Goal: Information Seeking & Learning: Learn about a topic

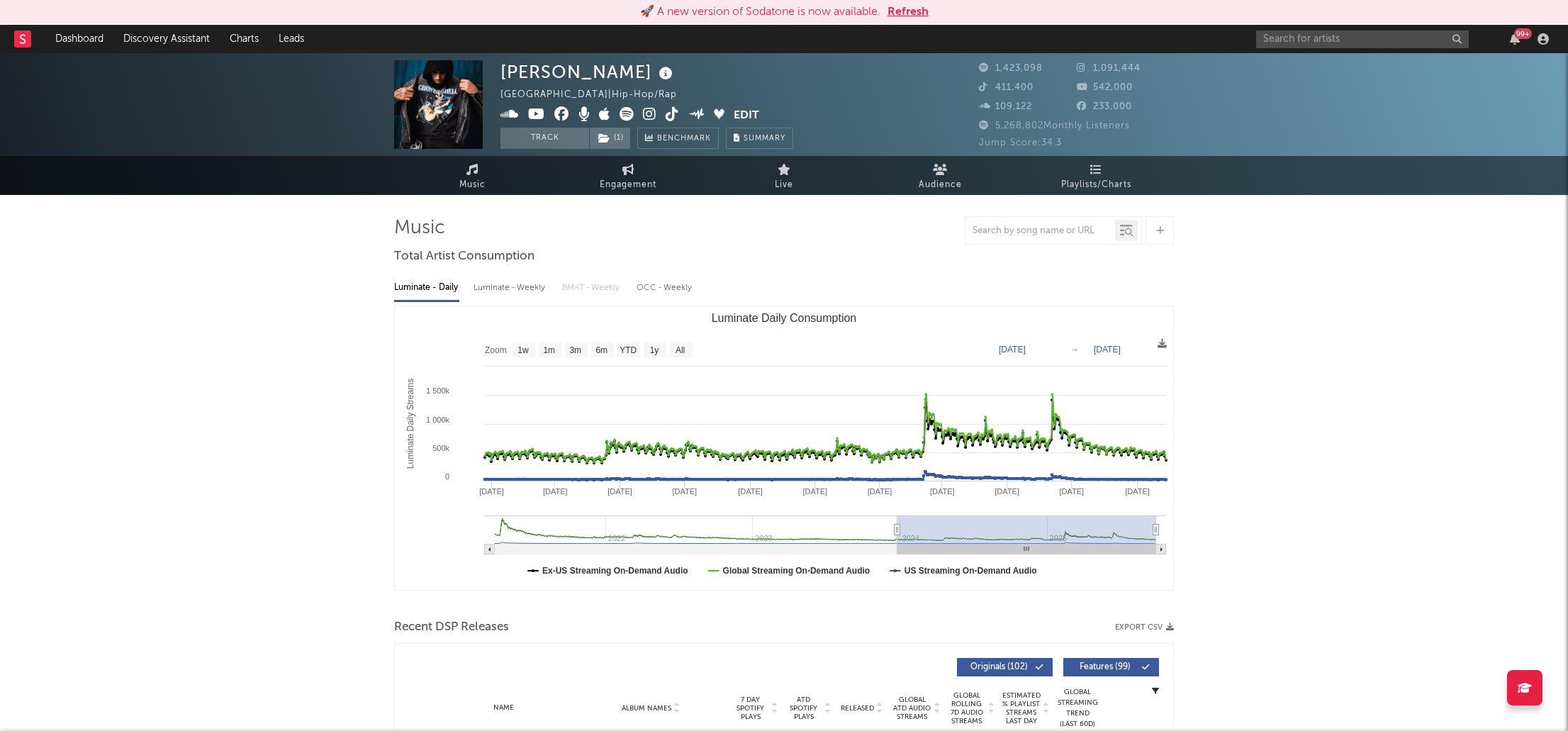
select select "6m"
click at [1292, 38] on input "text" at bounding box center [1362, 39] width 213 height 18
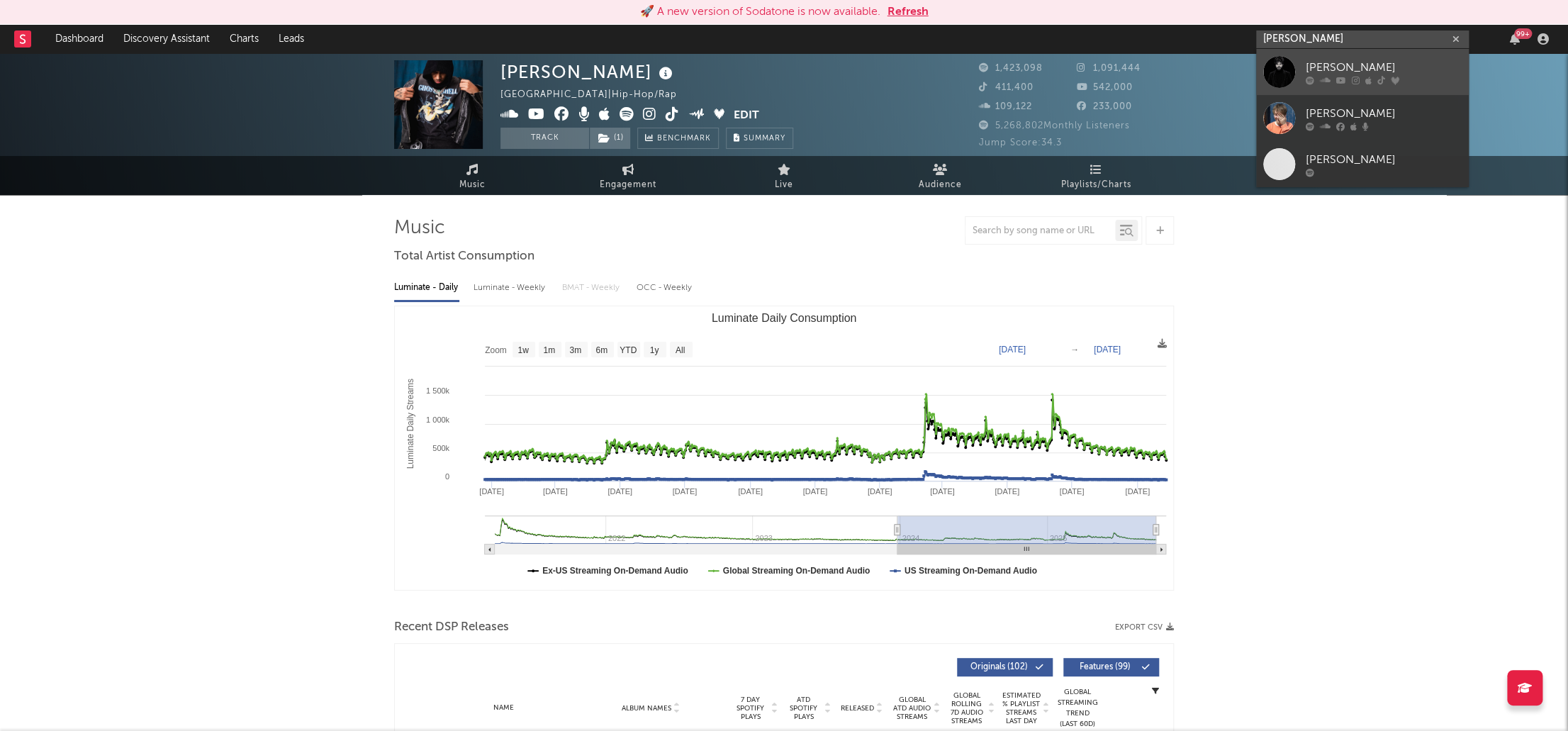
type input "[PERSON_NAME]"
drag, startPoint x: 1333, startPoint y: 63, endPoint x: 1022, endPoint y: 327, distance: 407.9
click at [1333, 64] on div "[PERSON_NAME]" at bounding box center [1384, 68] width 156 height 17
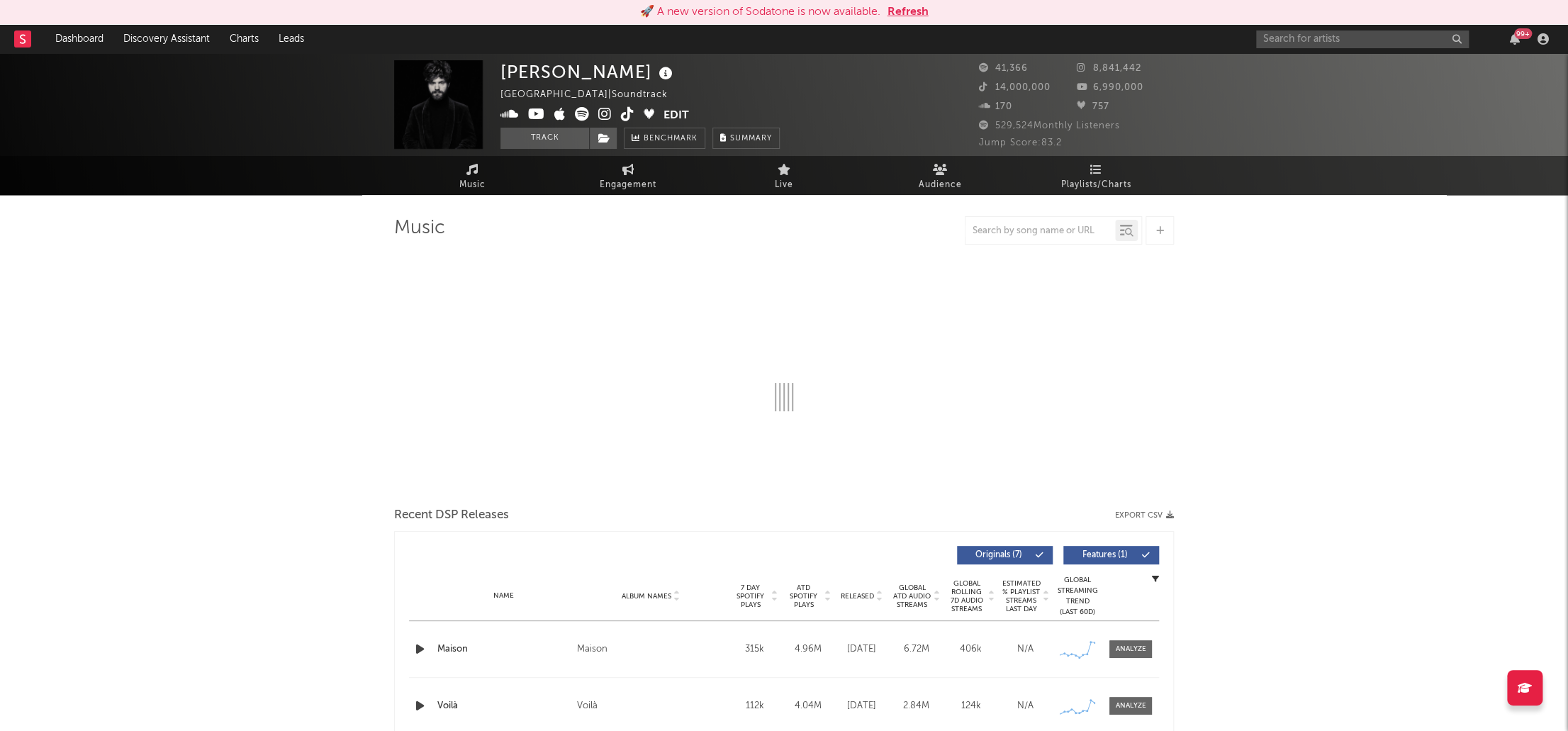
select select "6m"
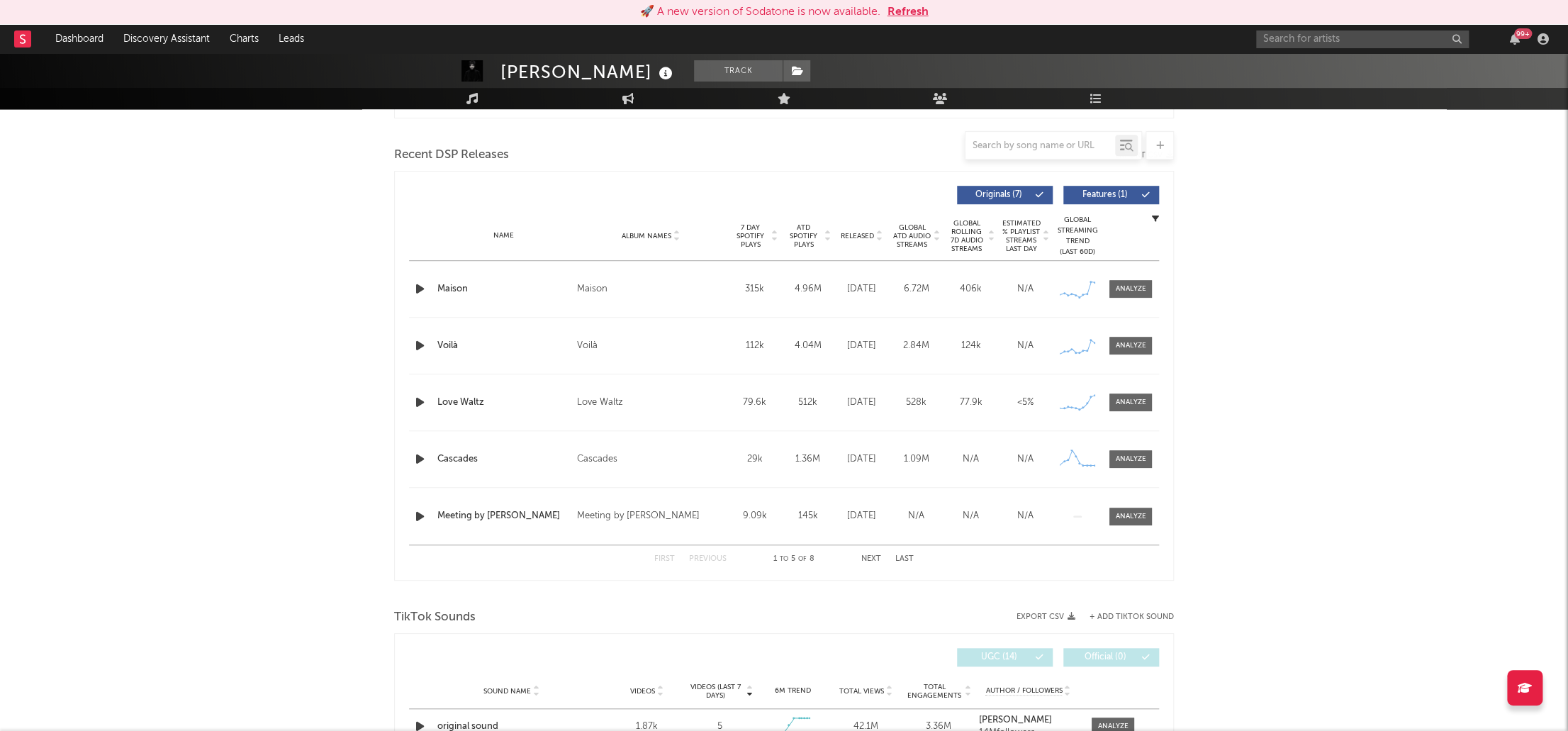
scroll to position [788, 0]
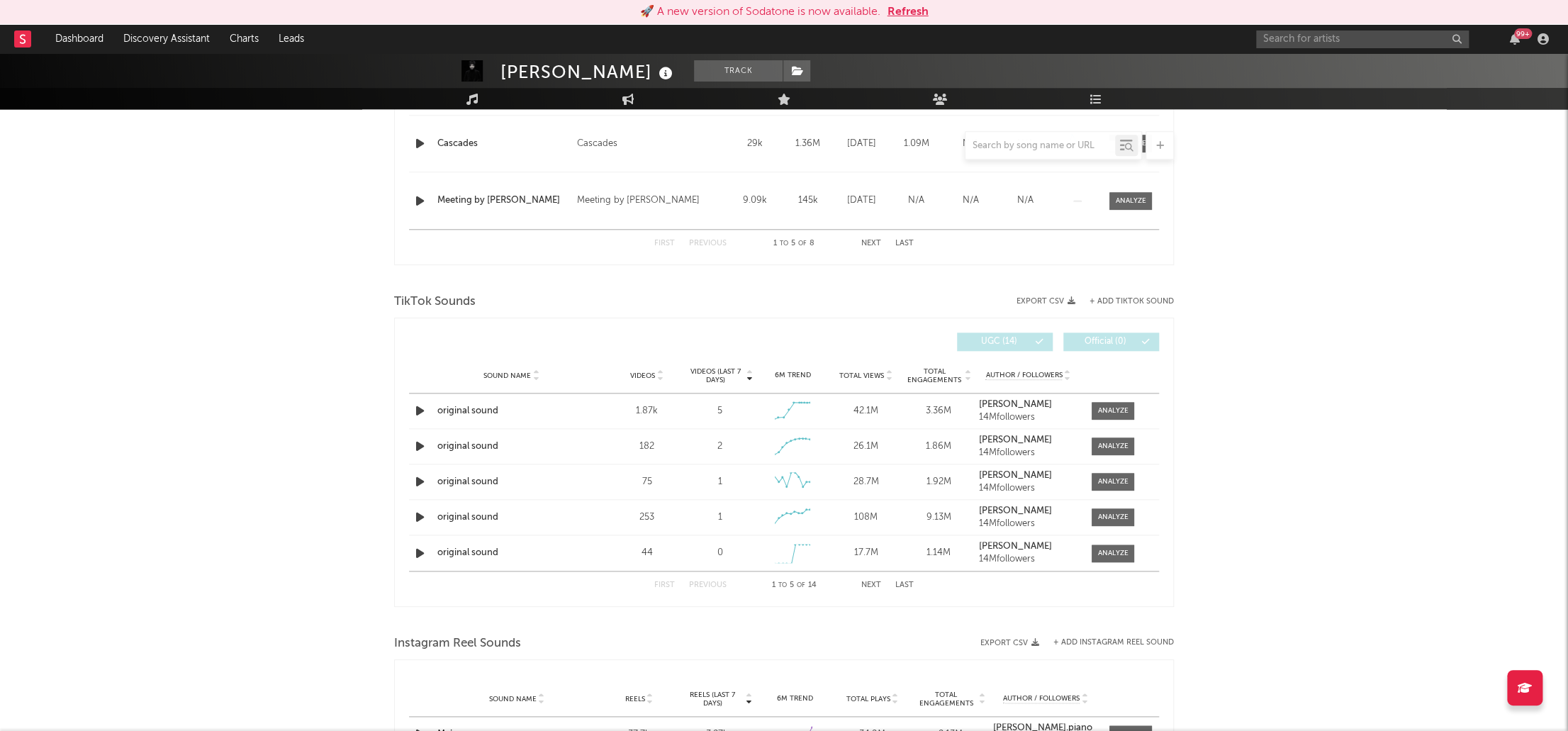
click at [856, 373] on span "Total Views" at bounding box center [861, 375] width 45 height 9
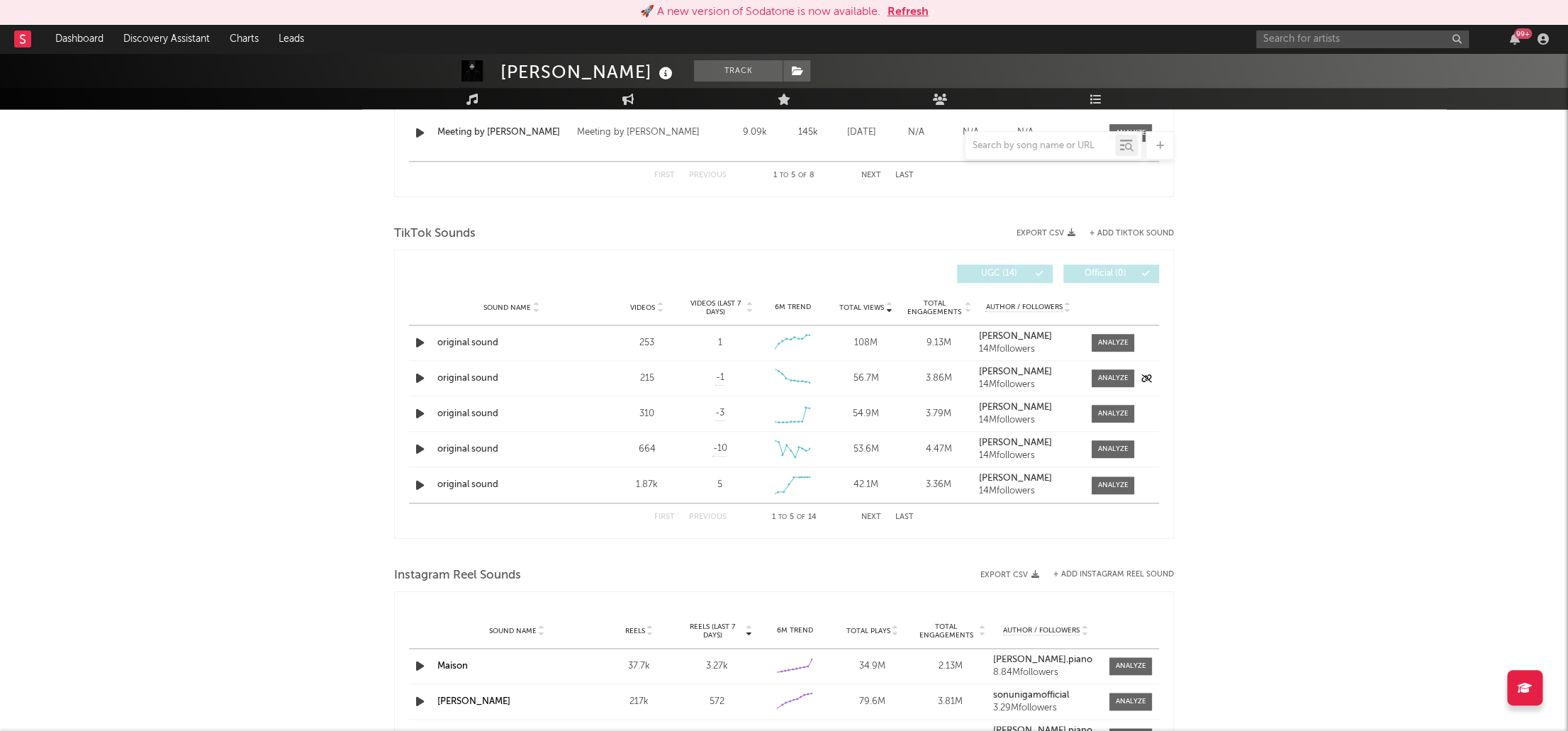
scroll to position [867, 0]
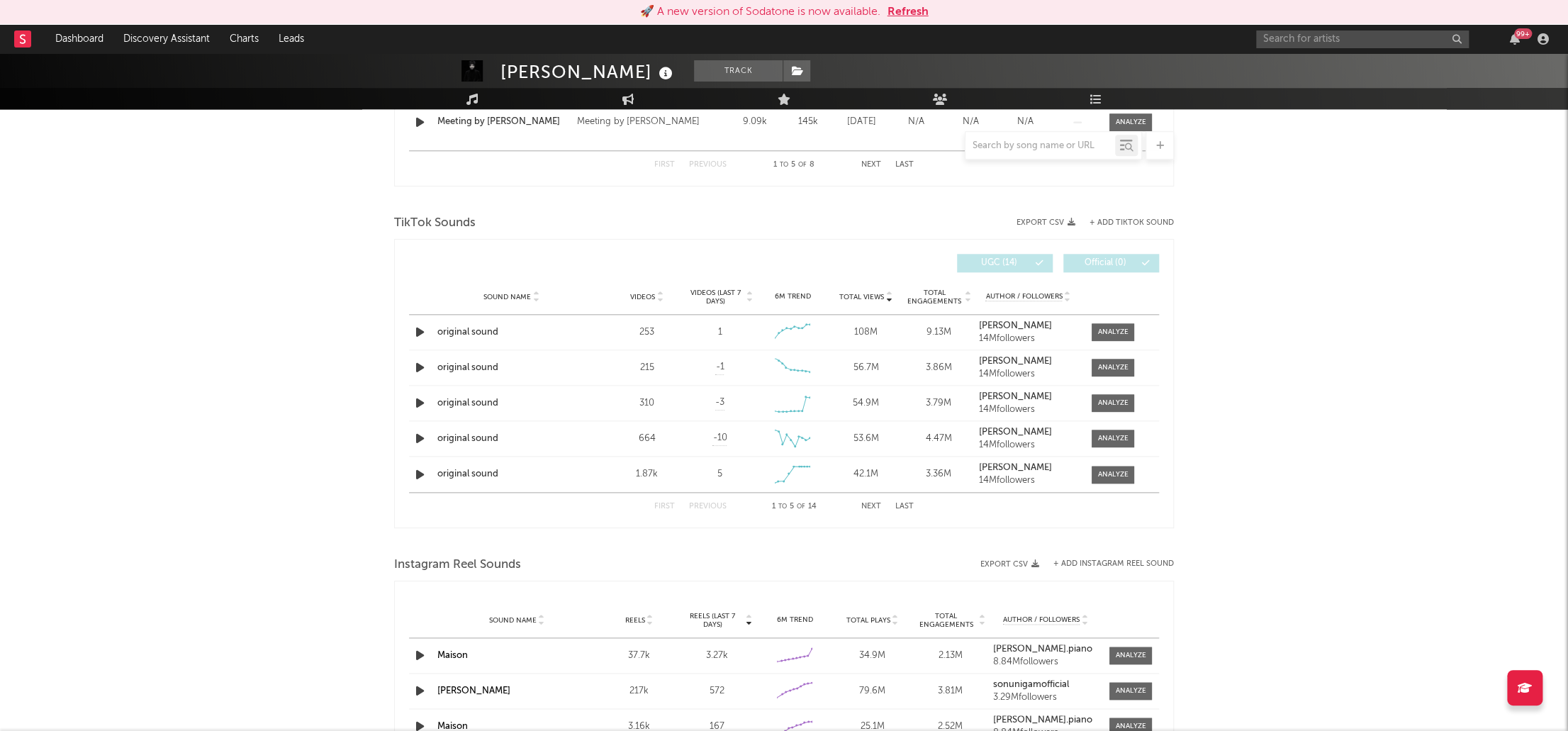
click at [875, 504] on button "Next" at bounding box center [871, 507] width 20 height 8
click at [877, 504] on button "Next" at bounding box center [871, 507] width 20 height 8
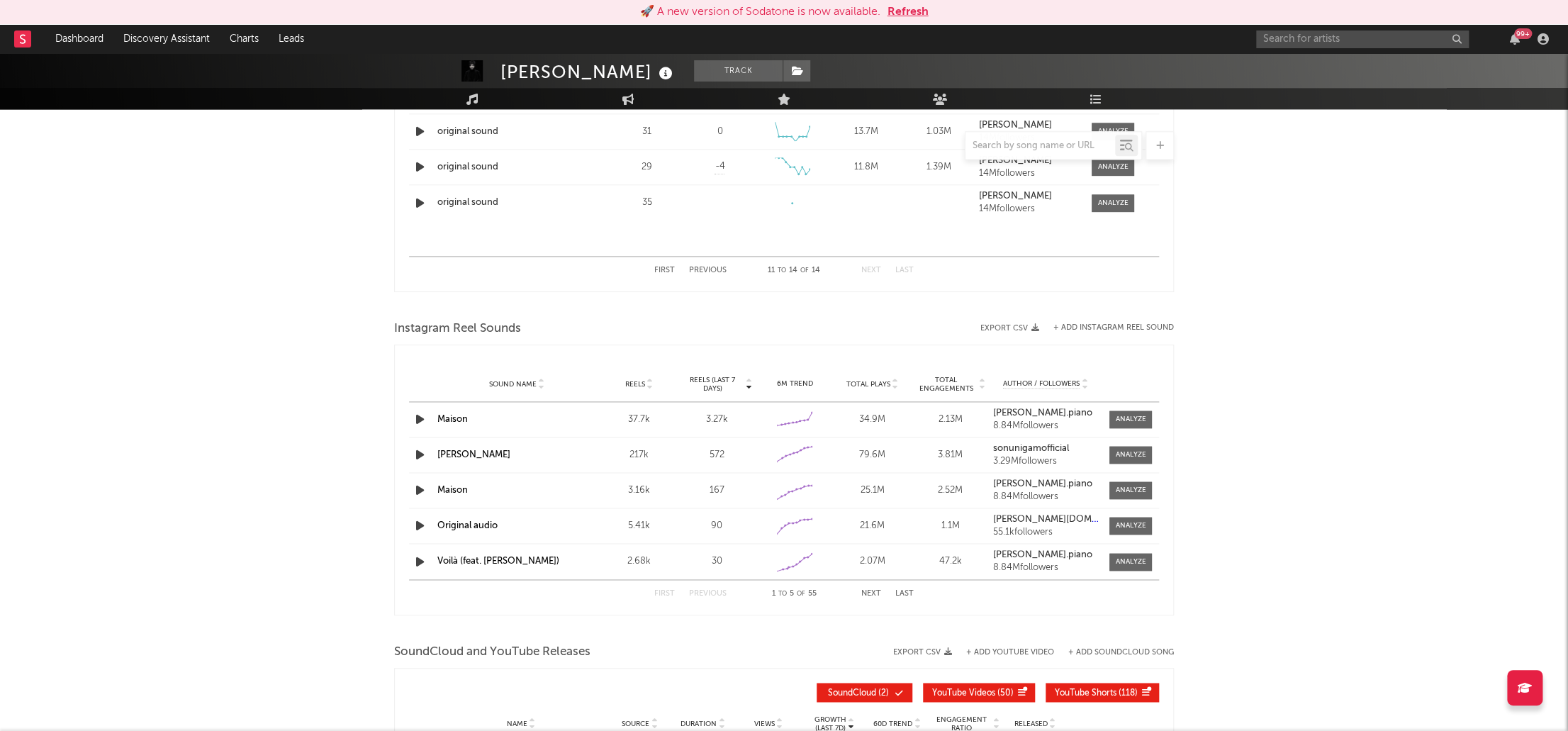
click at [853, 380] on span "Total Plays" at bounding box center [868, 384] width 44 height 9
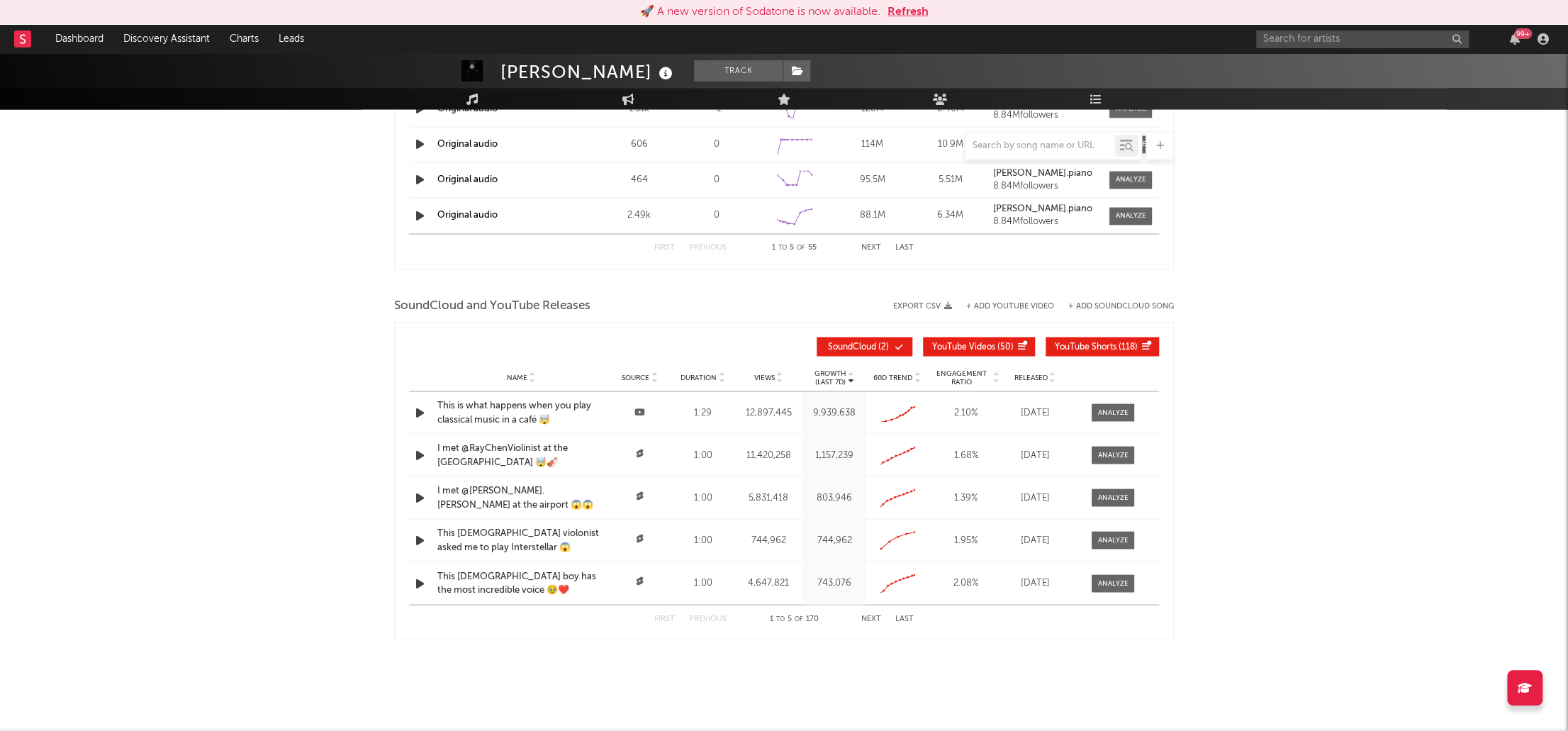
scroll to position [1463, 0]
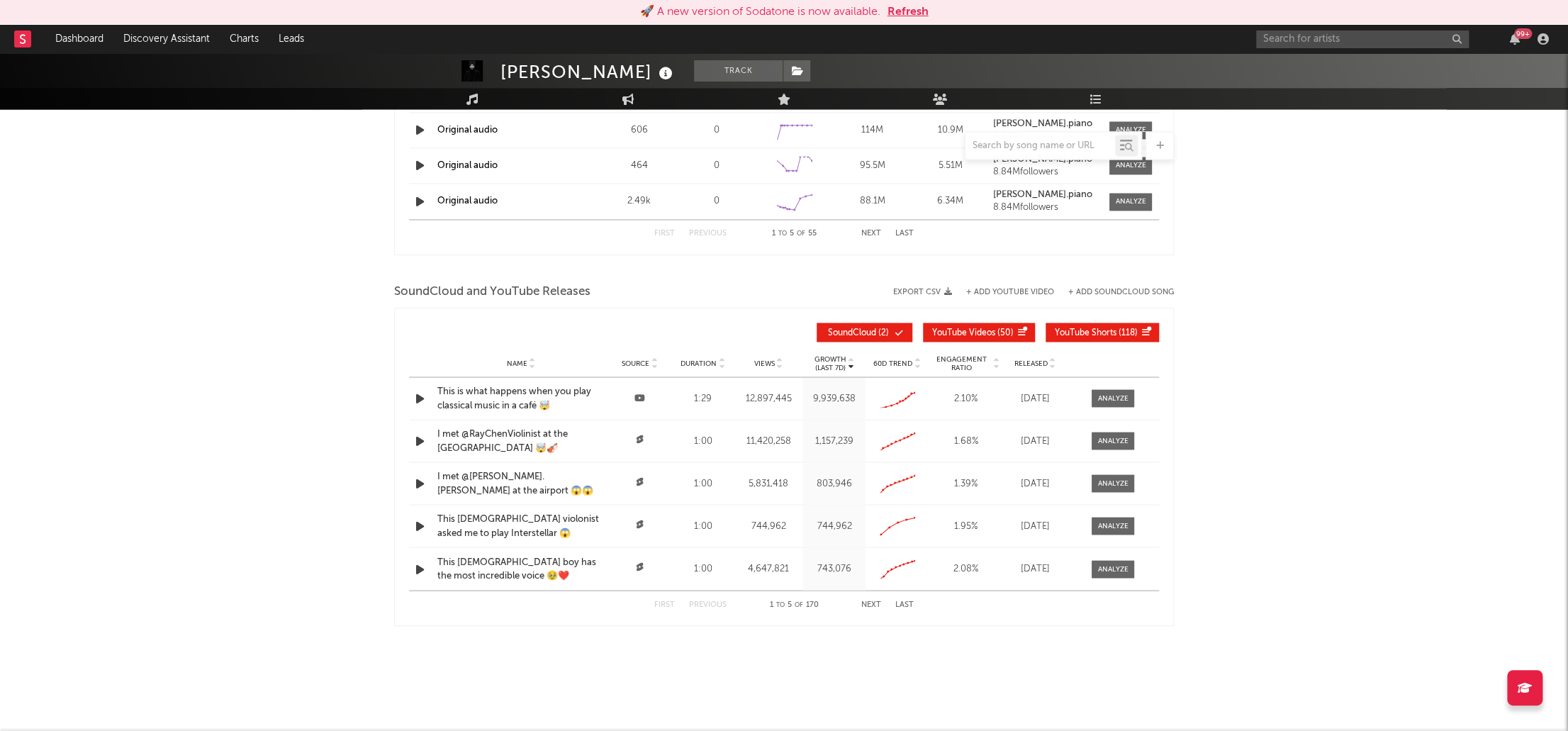
click at [969, 331] on span "YouTube Videos" at bounding box center [963, 332] width 63 height 9
click at [857, 329] on span "SoundCloud" at bounding box center [852, 332] width 49 height 9
click at [763, 359] on span "Views" at bounding box center [765, 363] width 21 height 9
